Goal: Task Accomplishment & Management: Use online tool/utility

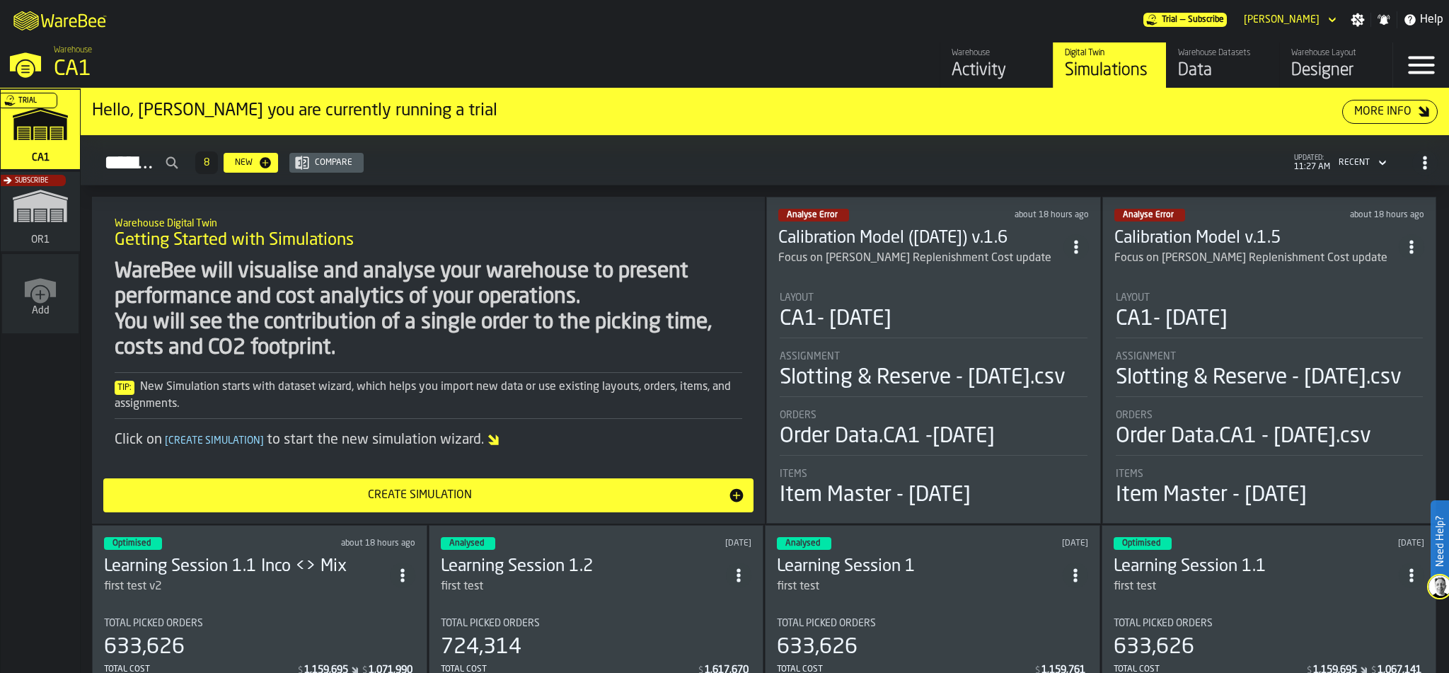
click at [1044, 360] on div "Assignment" at bounding box center [934, 356] width 308 height 11
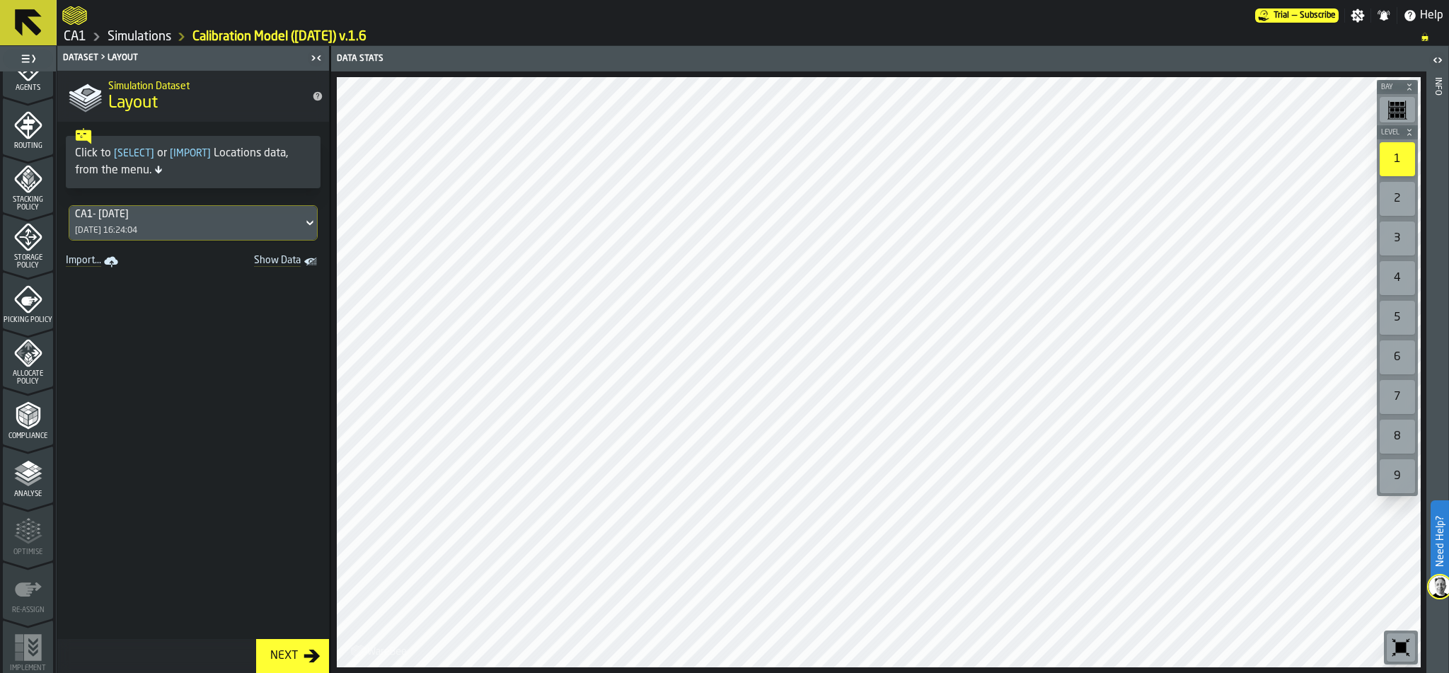
scroll to position [442, 0]
click at [29, 483] on icon "menu Analyse" at bounding box center [28, 471] width 28 height 28
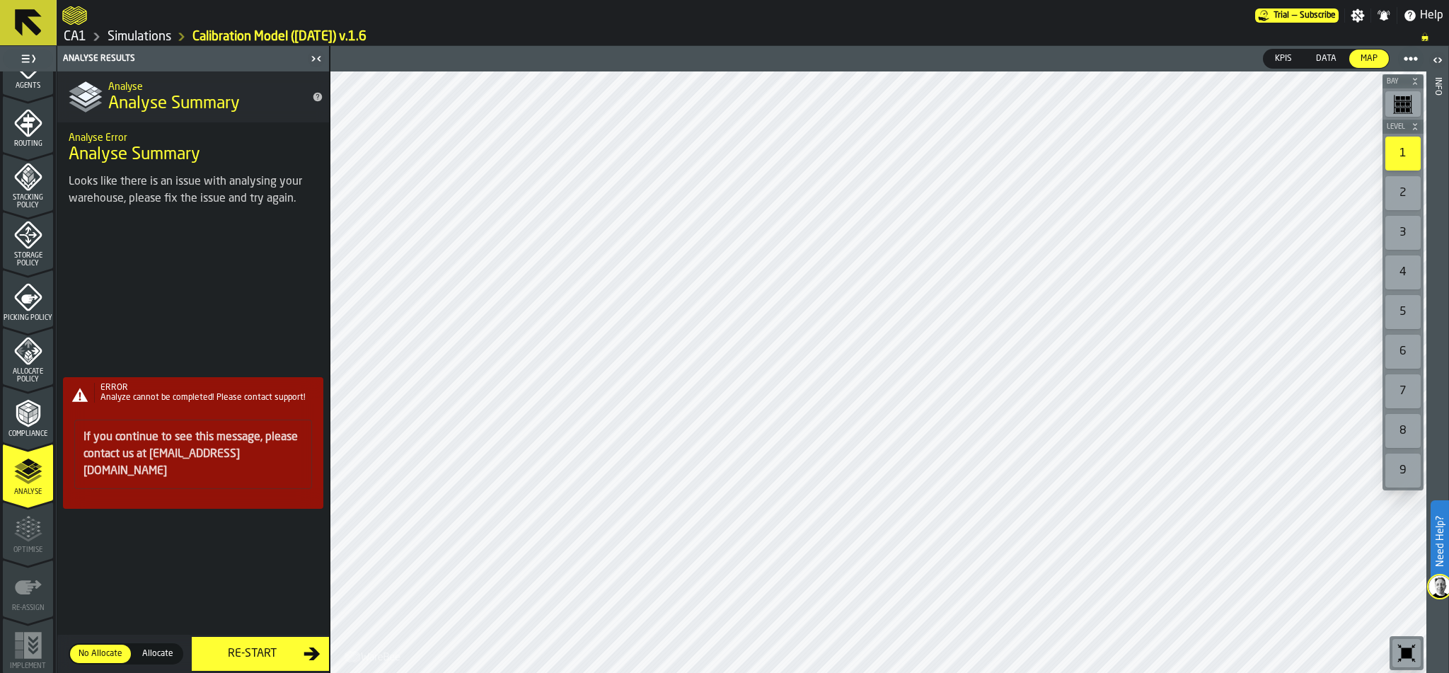
click at [103, 462] on link "If you continue to see this message, please contact us at [EMAIL_ADDRESS][DOMAI…" at bounding box center [191, 454] width 214 height 45
click at [170, 402] on span "Analyze cannot be completed! Please contact support!" at bounding box center [202, 397] width 205 height 8
click at [166, 323] on div "ERROR Analyze cannot be completed! Please contact support! If you continue to s…" at bounding box center [193, 448] width 272 height 449
